Goal: Use online tool/utility: Utilize a website feature to perform a specific function

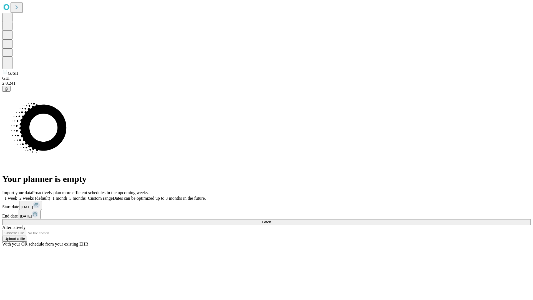
click at [271, 220] on span "Fetch" at bounding box center [266, 222] width 9 height 4
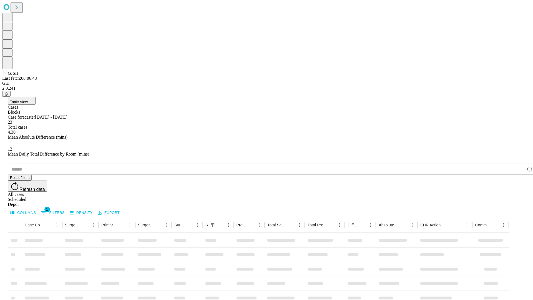
click at [28, 100] on span "Table View" at bounding box center [19, 102] width 18 height 4
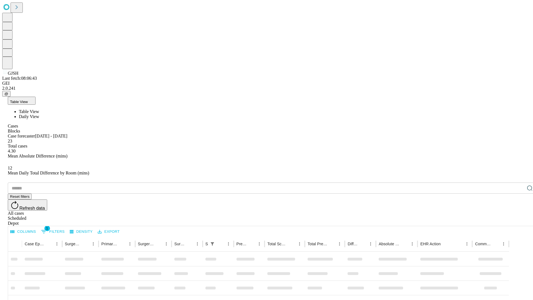
click at [39, 114] on span "Daily View" at bounding box center [29, 116] width 20 height 5
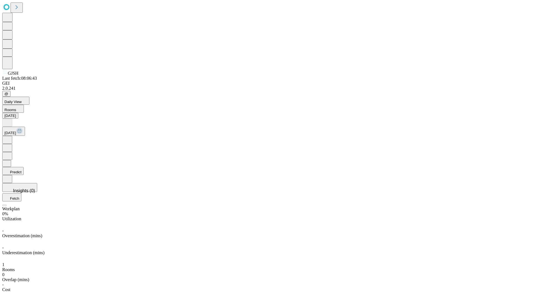
click at [24, 167] on button "Predict" at bounding box center [12, 171] width 21 height 8
